Goal: Find specific page/section: Find specific page/section

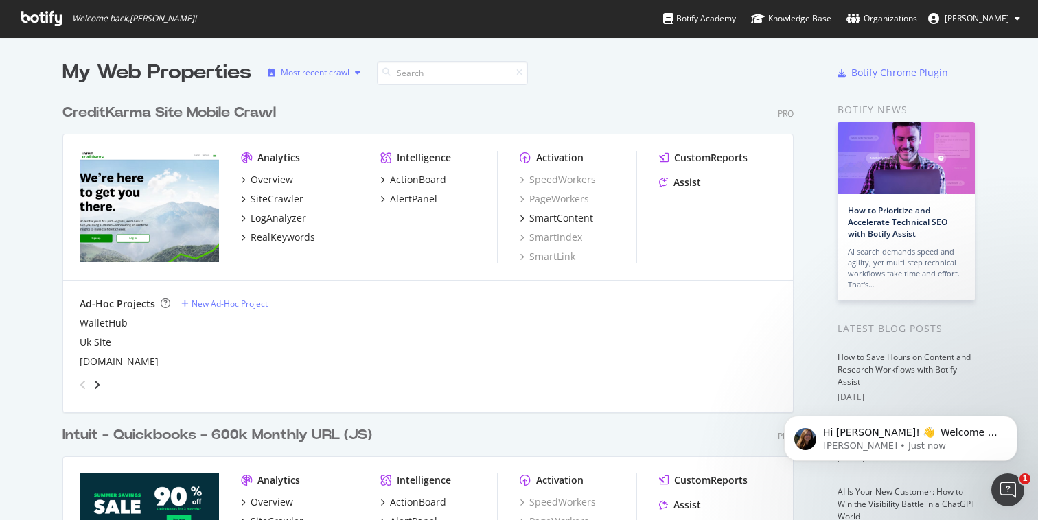
click at [349, 74] on div "Most recent crawl" at bounding box center [315, 73] width 69 height 8
click at [328, 99] on div "Most recent crawl" at bounding box center [333, 96] width 72 height 12
click at [431, 106] on div "CreditKarma Site Mobile Crawl Pro" at bounding box center [427, 113] width 731 height 20
click at [347, 73] on div "Most recent crawl" at bounding box center [315, 73] width 69 height 8
click at [442, 105] on div "CreditKarma Site Mobile Crawl Pro" at bounding box center [427, 113] width 731 height 20
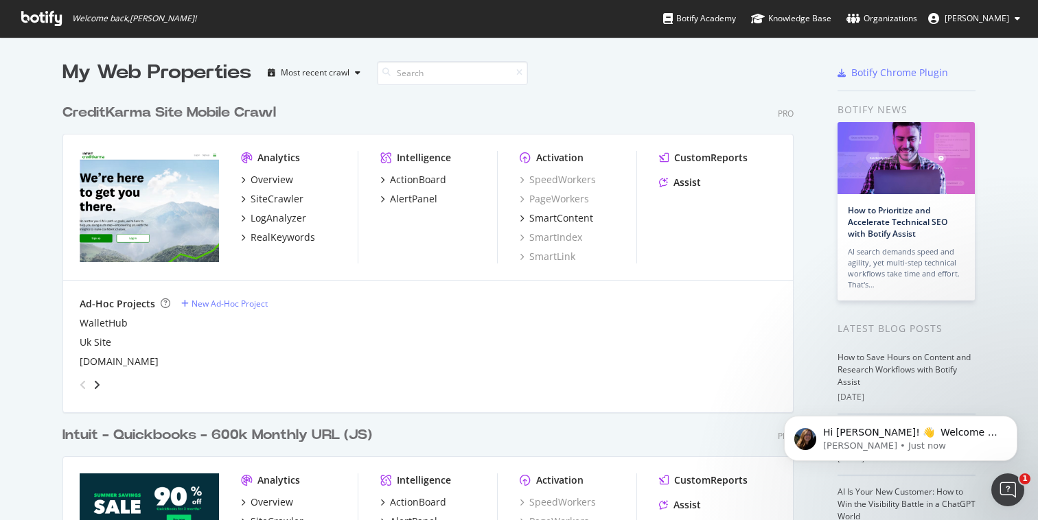
click at [421, 106] on div "CreditKarma Site Mobile Crawl Pro" at bounding box center [427, 113] width 731 height 20
click at [404, 109] on div "CreditKarma Site Mobile Crawl Pro" at bounding box center [427, 113] width 731 height 20
click at [415, 106] on div "CreditKarma Site Mobile Crawl Pro" at bounding box center [427, 113] width 731 height 20
click at [428, 106] on div "CreditKarma Site Mobile Crawl Pro" at bounding box center [427, 113] width 731 height 20
click at [439, 100] on div "CreditKarma Site Mobile Crawl Pro Analytics Overview SiteCrawler LogAnalyzer Re…" at bounding box center [433, 248] width 742 height 323
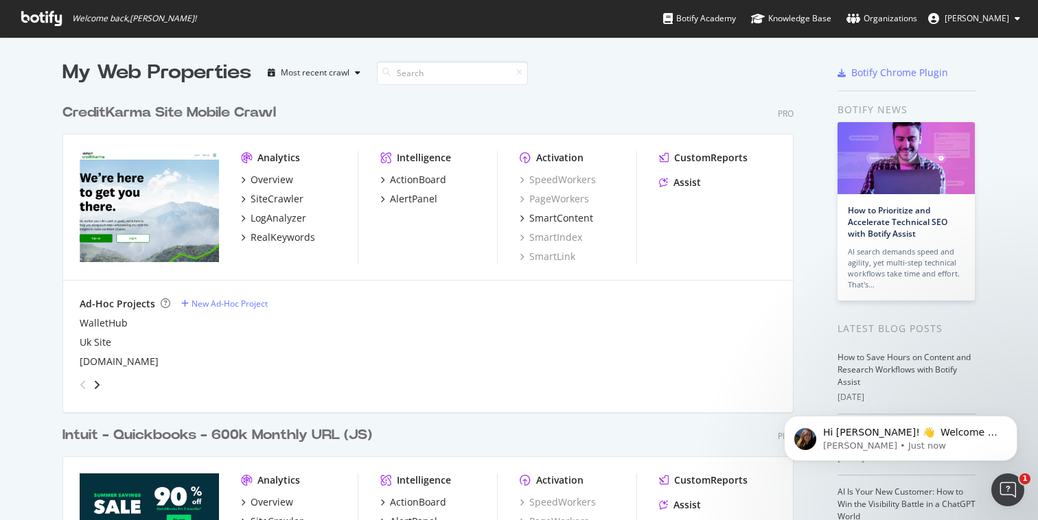
click at [444, 96] on div "CreditKarma Site Mobile Crawl Pro Analytics Overview SiteCrawler LogAnalyzer Re…" at bounding box center [433, 248] width 742 height 323
click at [535, 103] on div "CreditKarma Site Mobile Crawl Pro" at bounding box center [427, 113] width 731 height 20
click at [725, 84] on div at bounding box center [759, 72] width 92 height 27
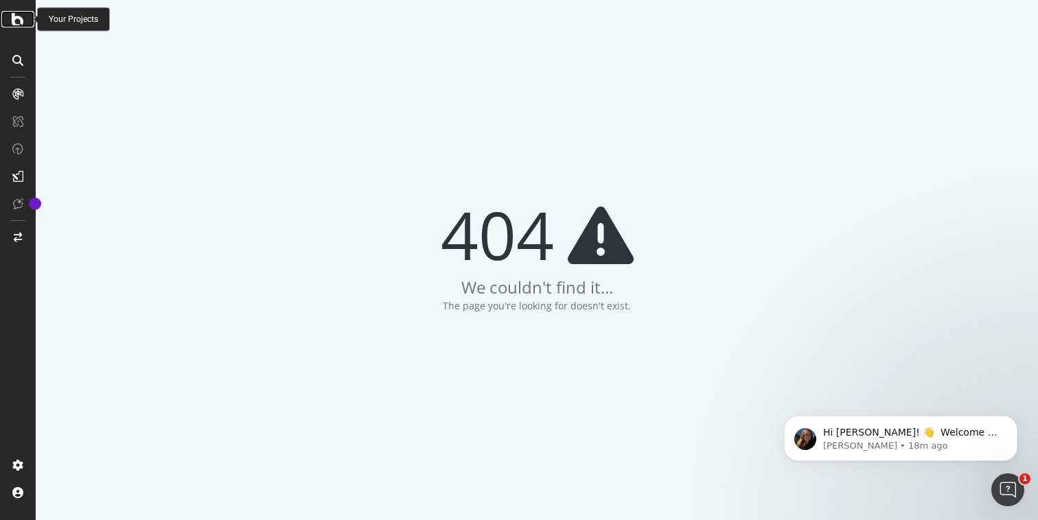
click at [16, 23] on icon at bounding box center [18, 19] width 12 height 16
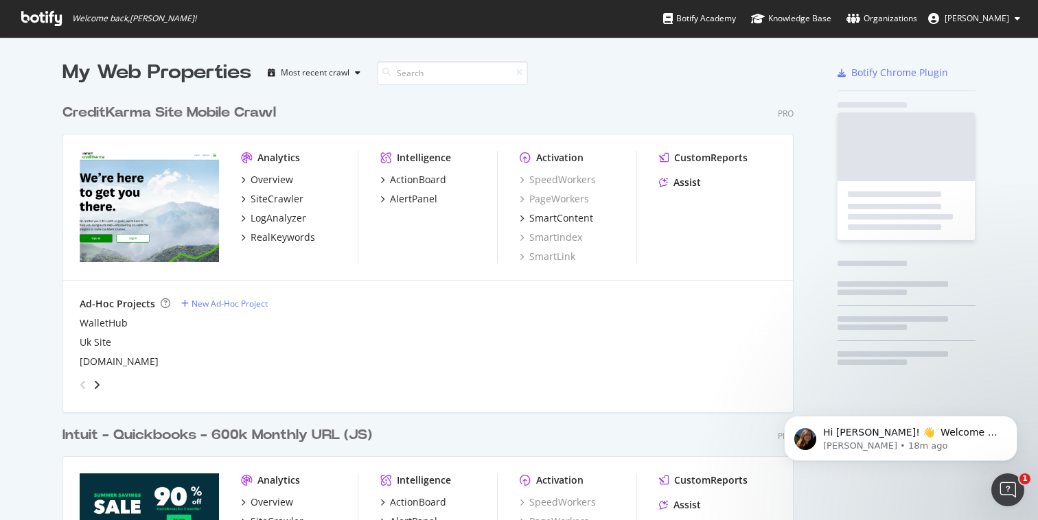
scroll to position [968, 742]
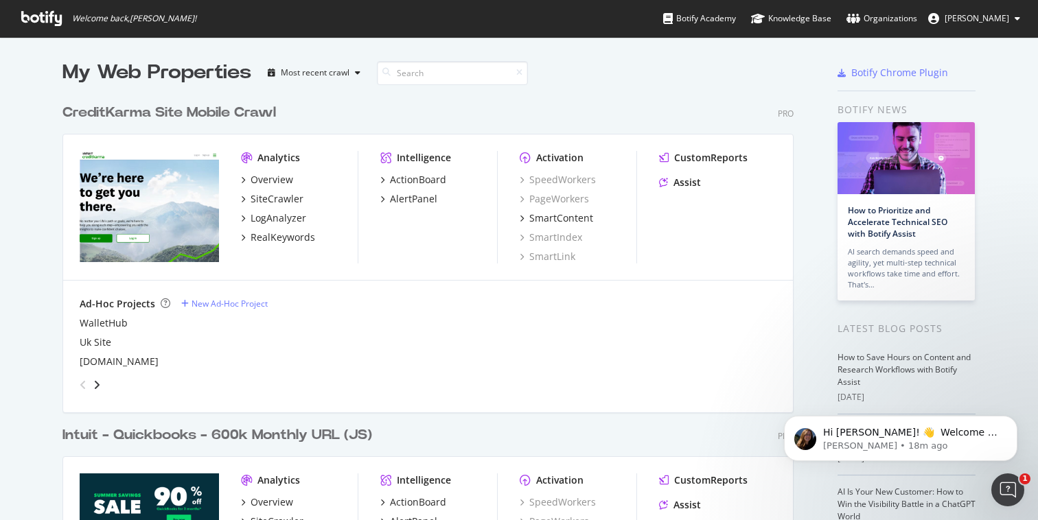
click at [652, 90] on div "CreditKarma Site Mobile Crawl Pro Analytics Overview SiteCrawler LogAnalyzer Re…" at bounding box center [433, 248] width 742 height 323
